Goal: Task Accomplishment & Management: Manage account settings

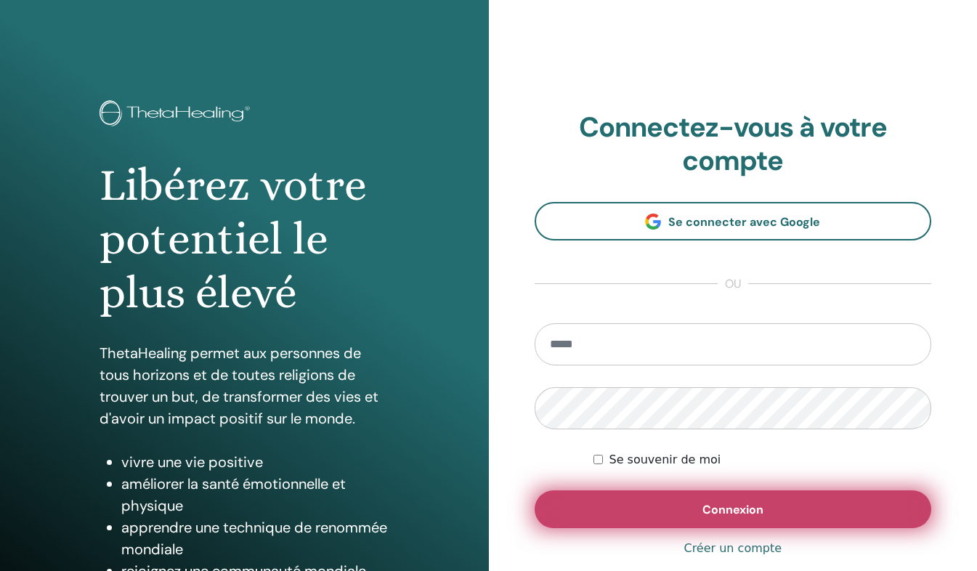
type input "**********"
click at [658, 519] on button "Connexion" at bounding box center [733, 509] width 397 height 38
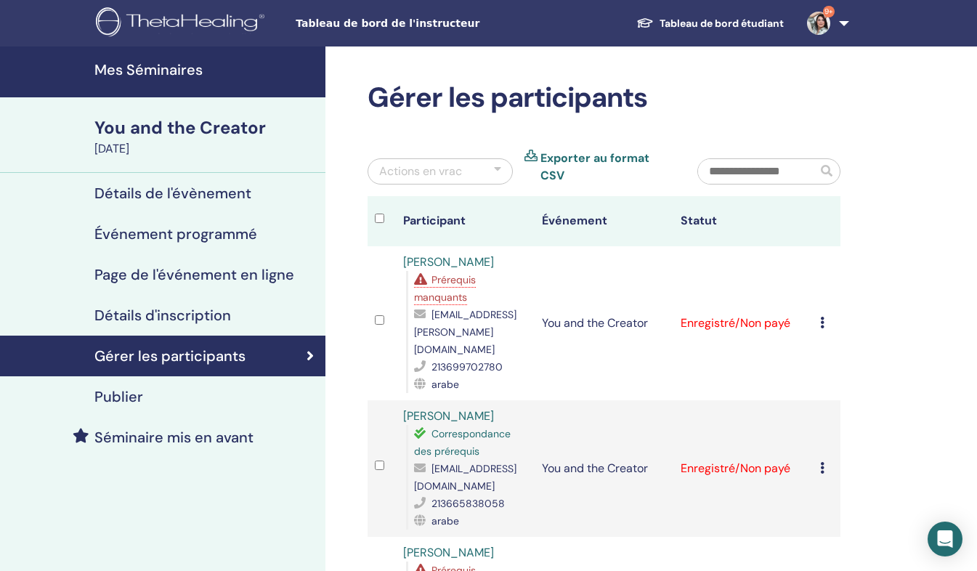
click at [825, 314] on div "Annuler l'inscription Ne pas certifier automatiquement Marquer comme payé Marqu…" at bounding box center [826, 322] width 13 height 17
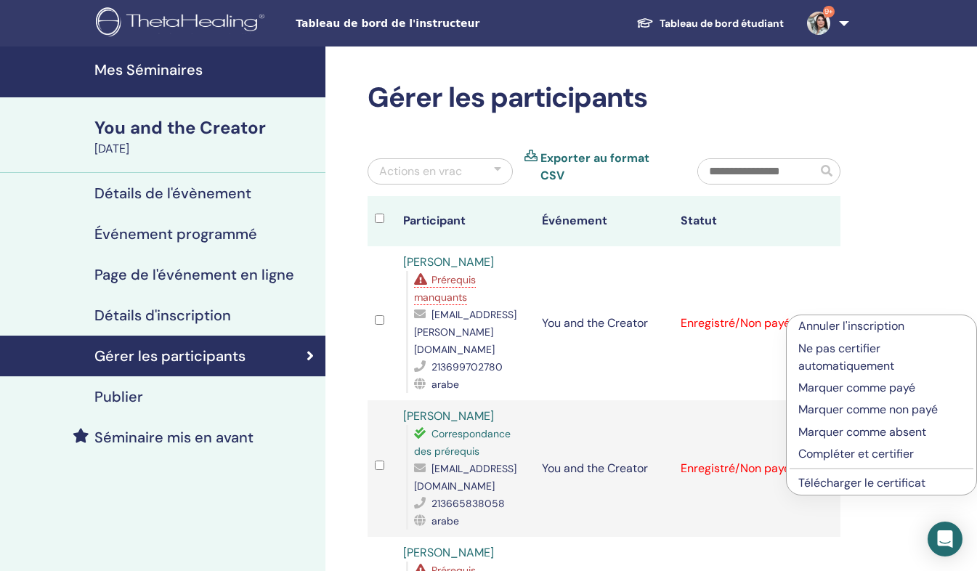
click at [866, 389] on p "Marquer comme payé" at bounding box center [881, 387] width 166 height 17
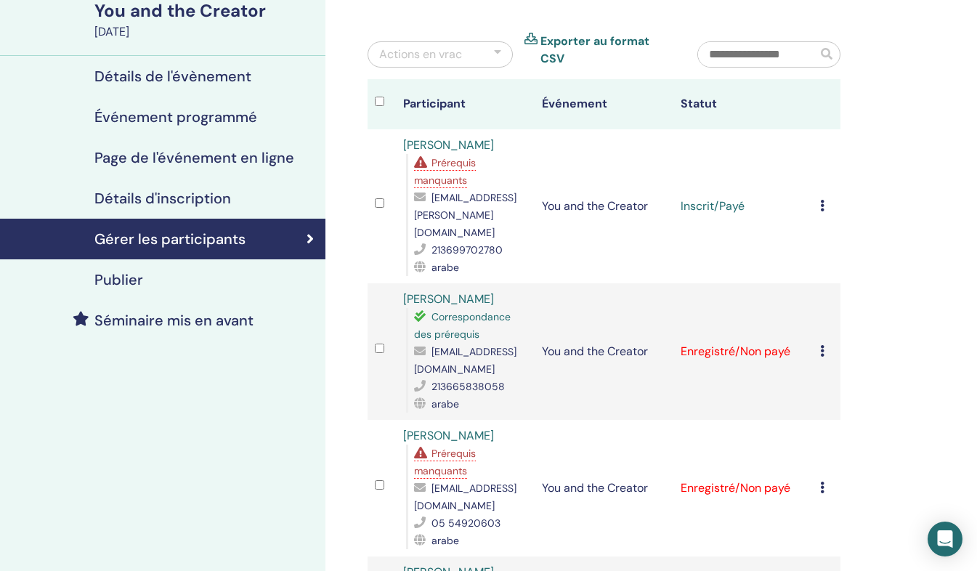
scroll to position [116, 0]
click at [820, 346] on icon at bounding box center [822, 352] width 4 height 12
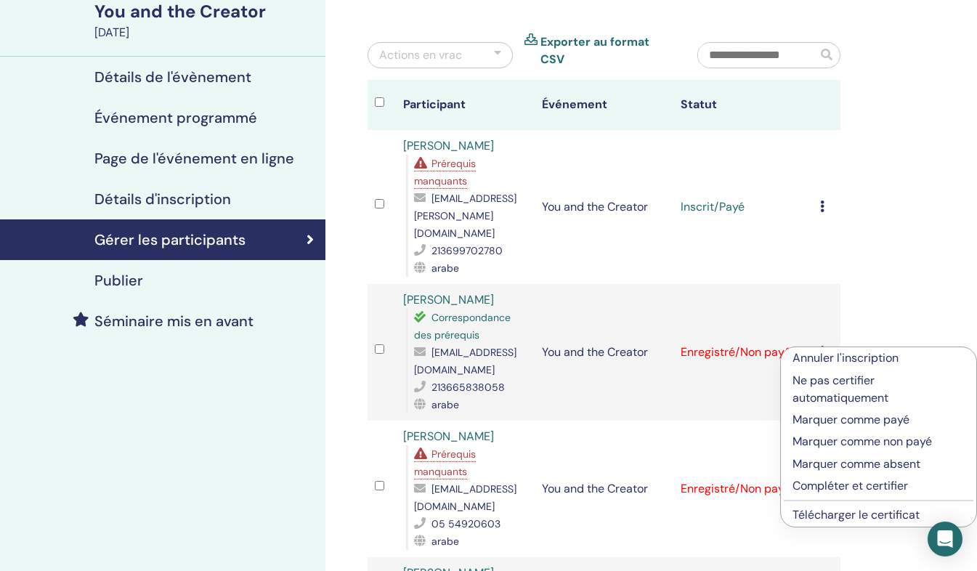
click at [858, 421] on p "Marquer comme payé" at bounding box center [878, 419] width 172 height 17
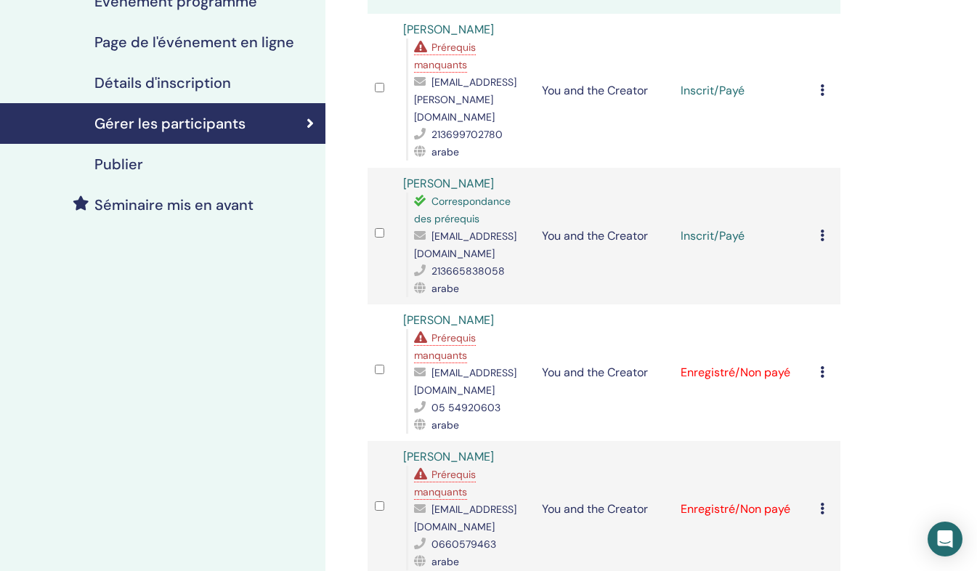
scroll to position [228, 0]
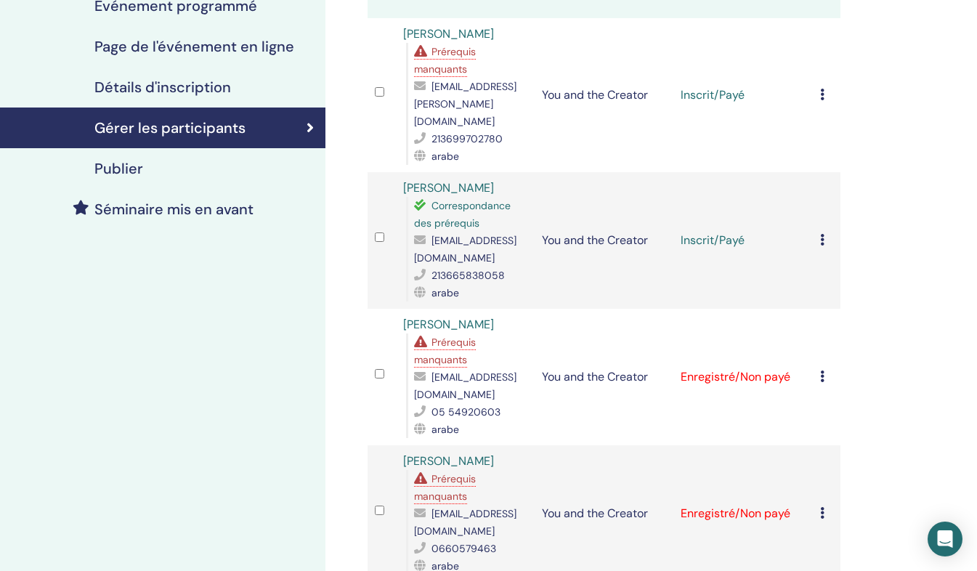
click at [824, 368] on div "Annuler l'inscription Ne pas certifier automatiquement Marquer comme payé Marqu…" at bounding box center [826, 376] width 13 height 17
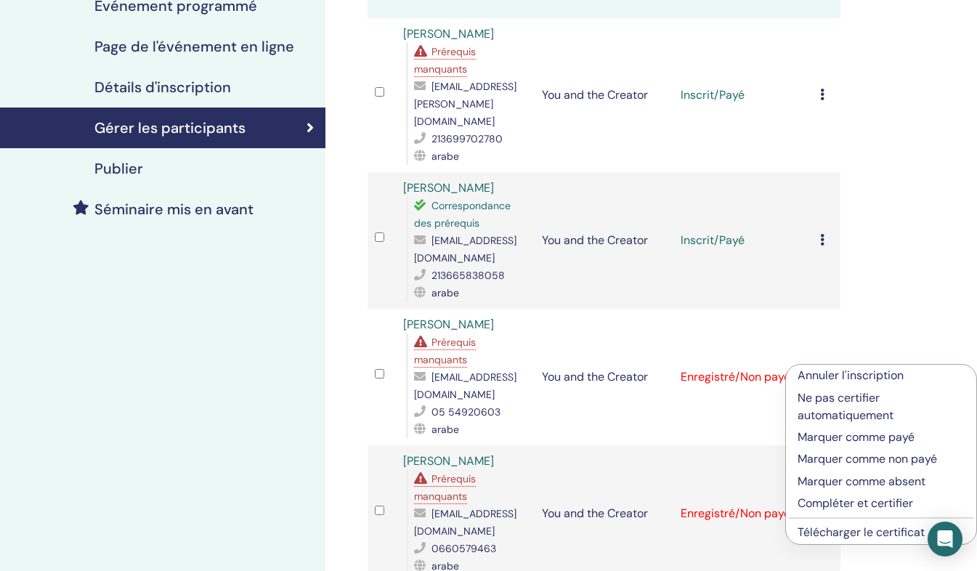
click at [834, 433] on p "Marquer comme payé" at bounding box center [880, 437] width 167 height 17
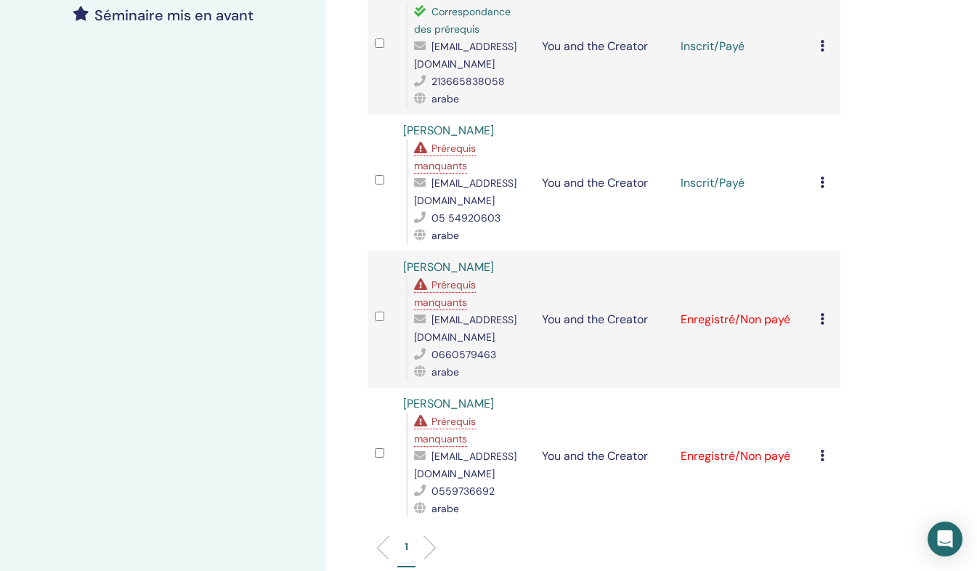
scroll to position [437, 0]
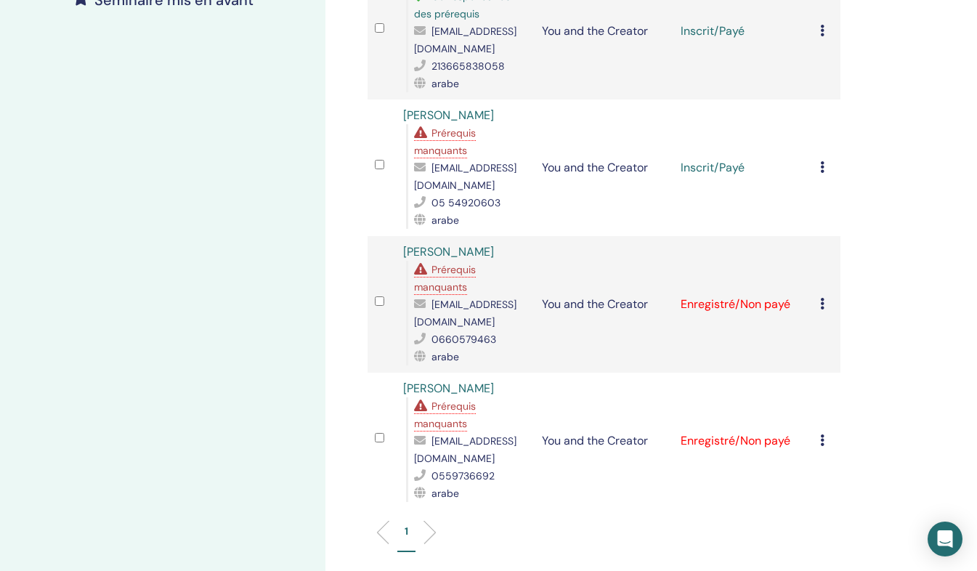
click at [824, 296] on div "Annuler l'inscription Ne pas certifier automatiquement Marquer comme payé Marqu…" at bounding box center [826, 304] width 13 height 17
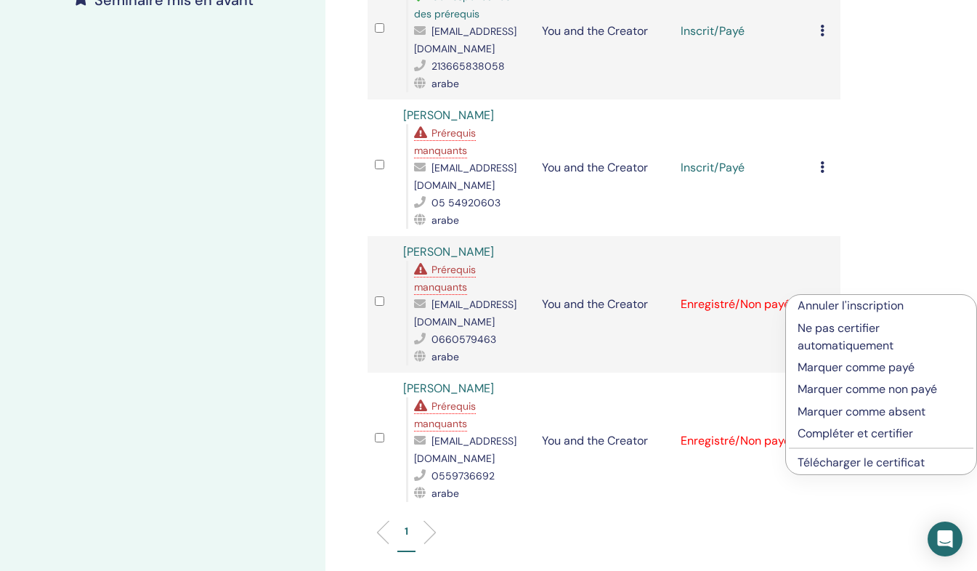
click at [837, 365] on p "Marquer comme payé" at bounding box center [880, 367] width 167 height 17
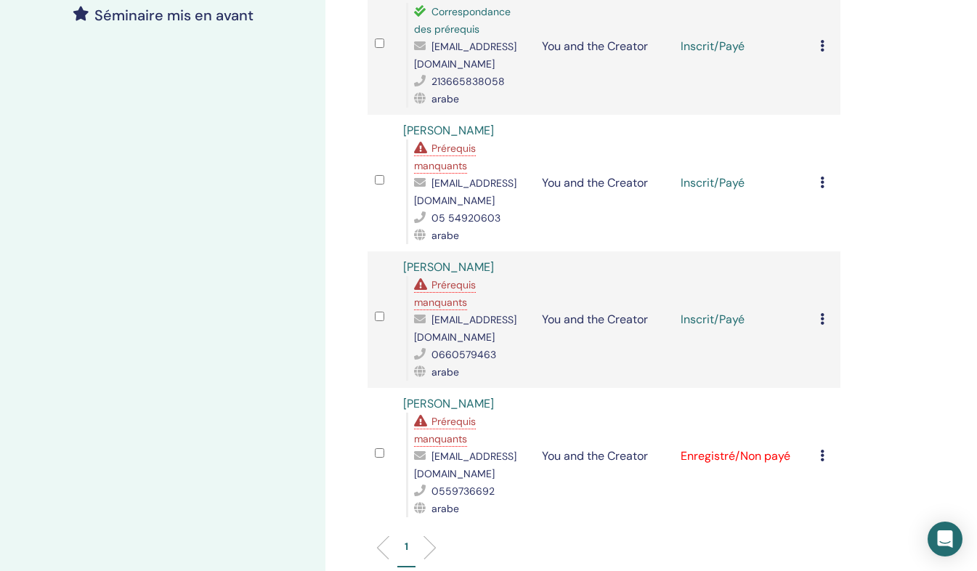
scroll to position [437, 0]
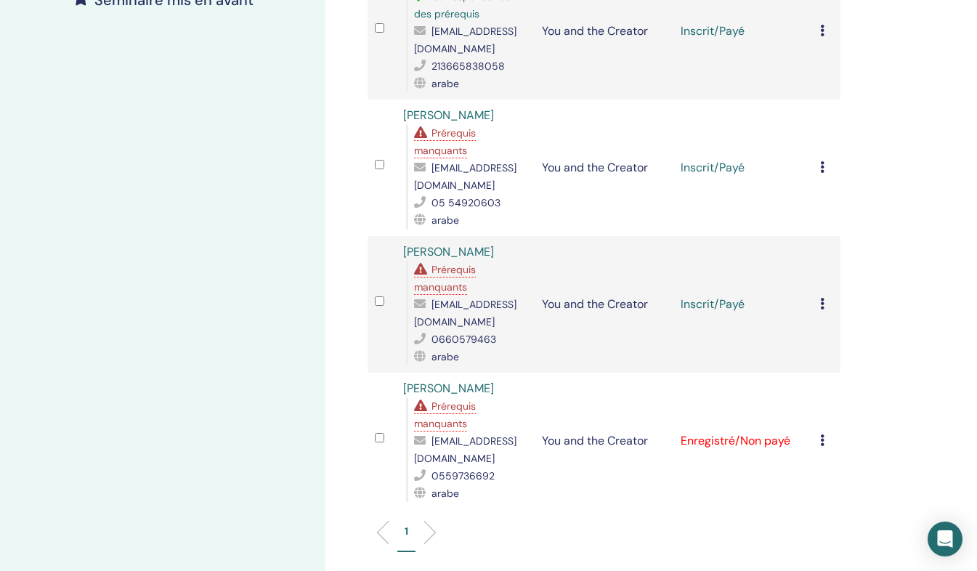
click at [821, 437] on icon at bounding box center [822, 440] width 4 height 12
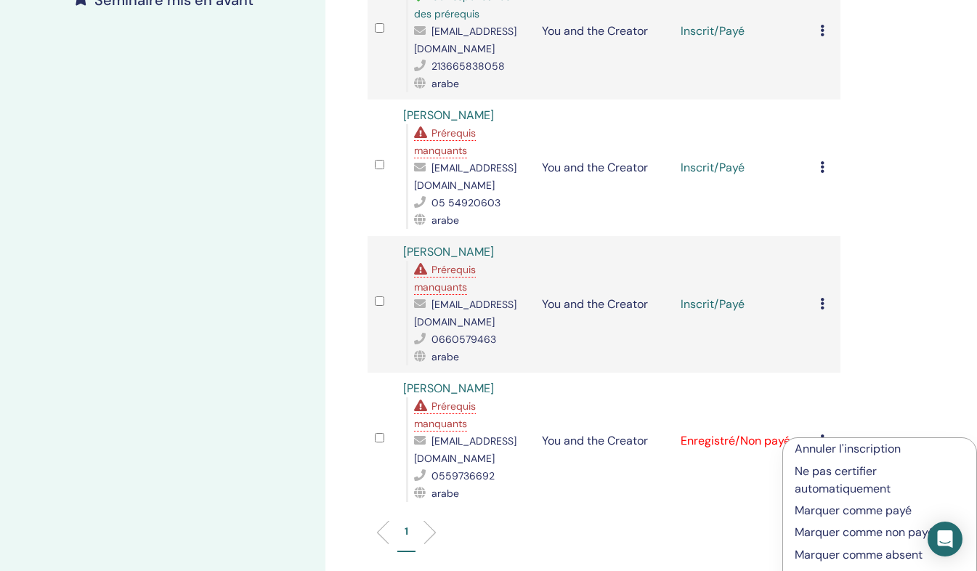
click at [839, 508] on p "Marquer comme payé" at bounding box center [880, 510] width 170 height 17
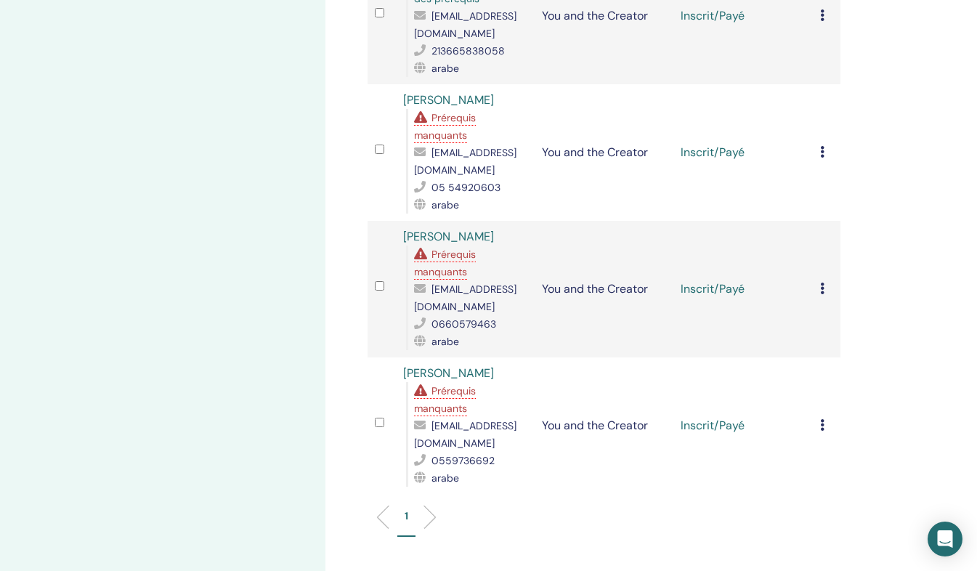
scroll to position [464, 0]
